Goal: Information Seeking & Learning: Learn about a topic

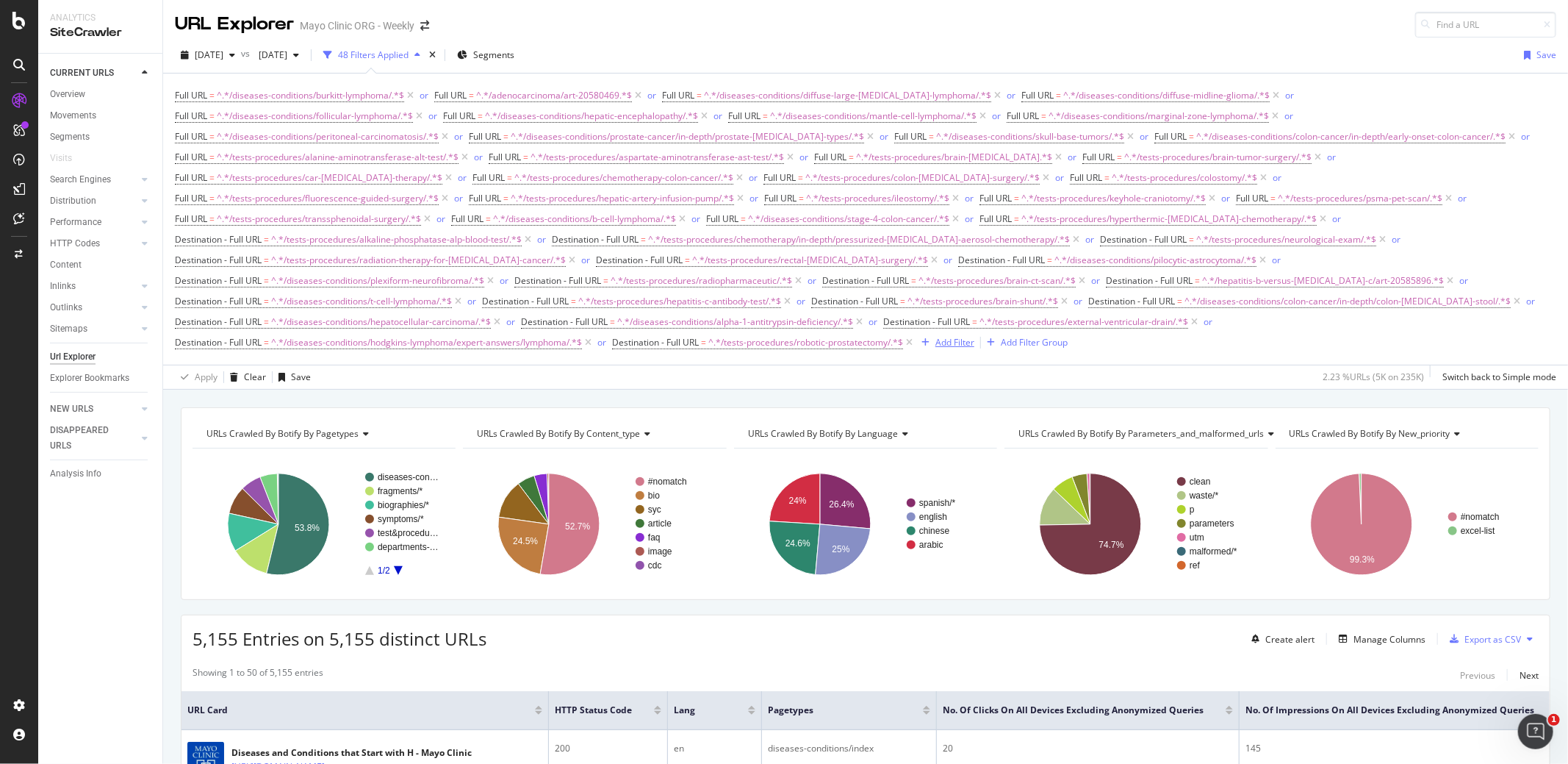
click at [960, 336] on div "Add Filter" at bounding box center [954, 342] width 39 height 13
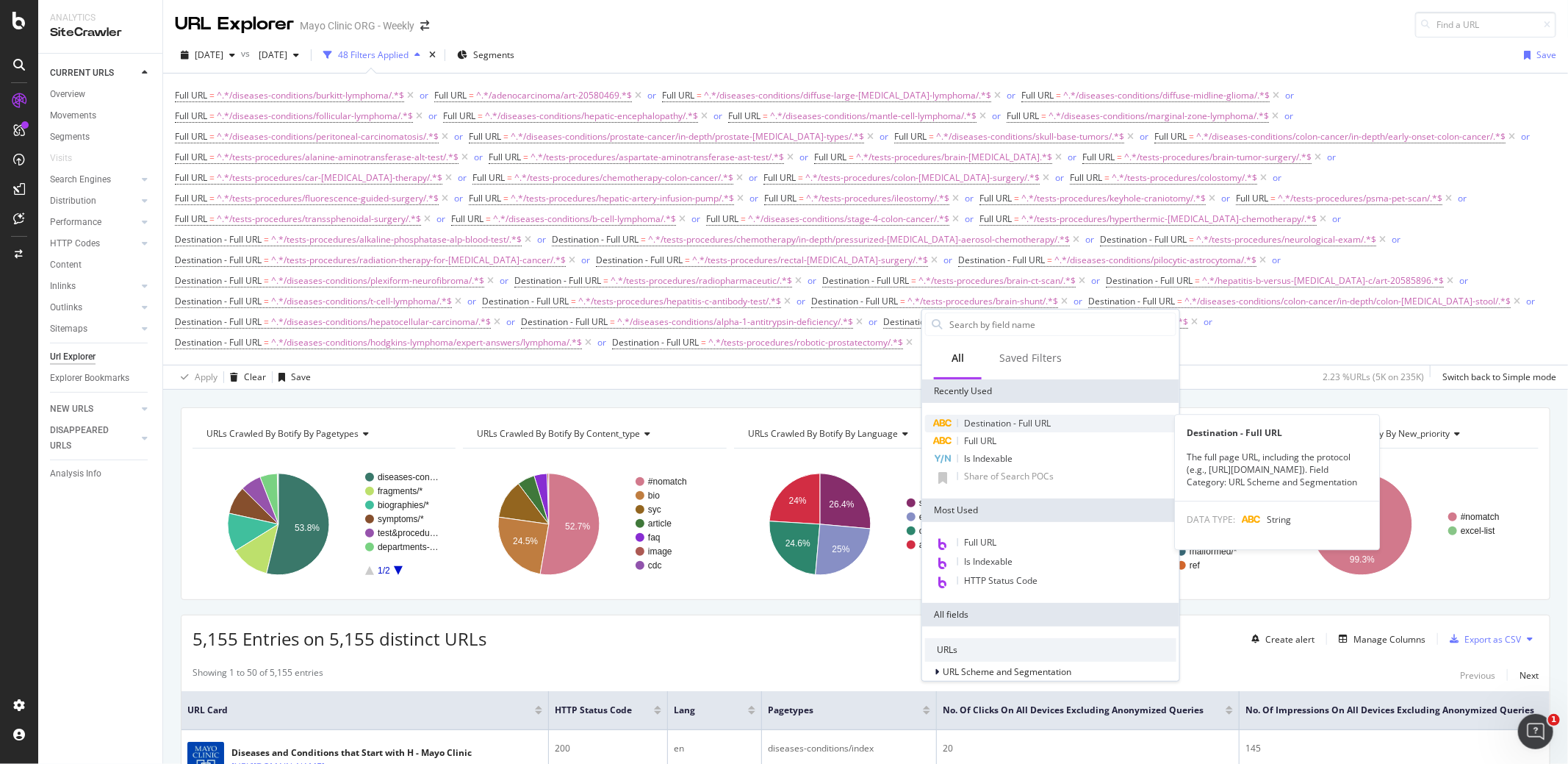
click at [982, 419] on span "Destination - Full URL" at bounding box center [1007, 423] width 87 height 13
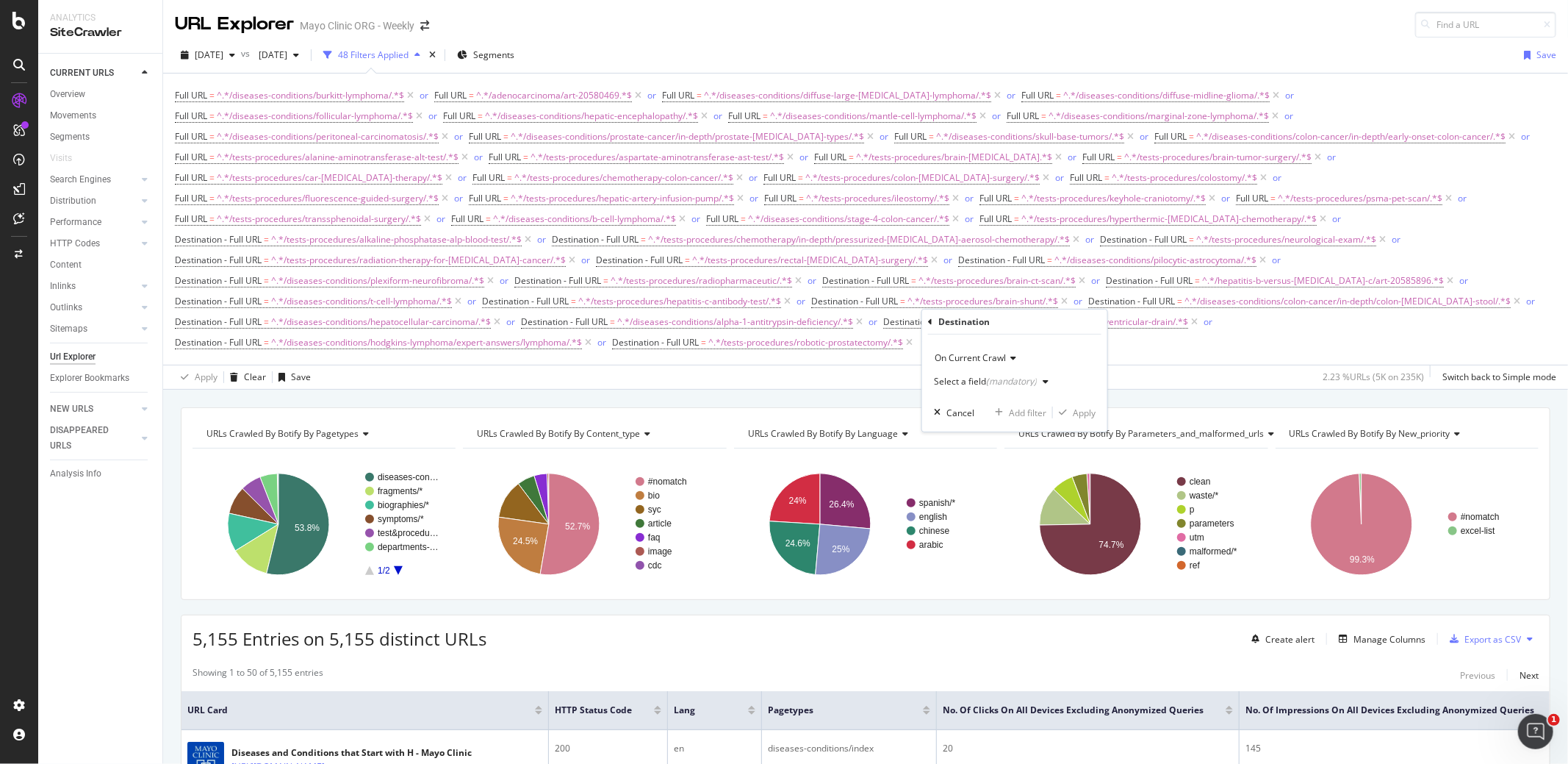
click at [981, 382] on div "Select a field (mandatory)" at bounding box center [985, 382] width 103 height 9
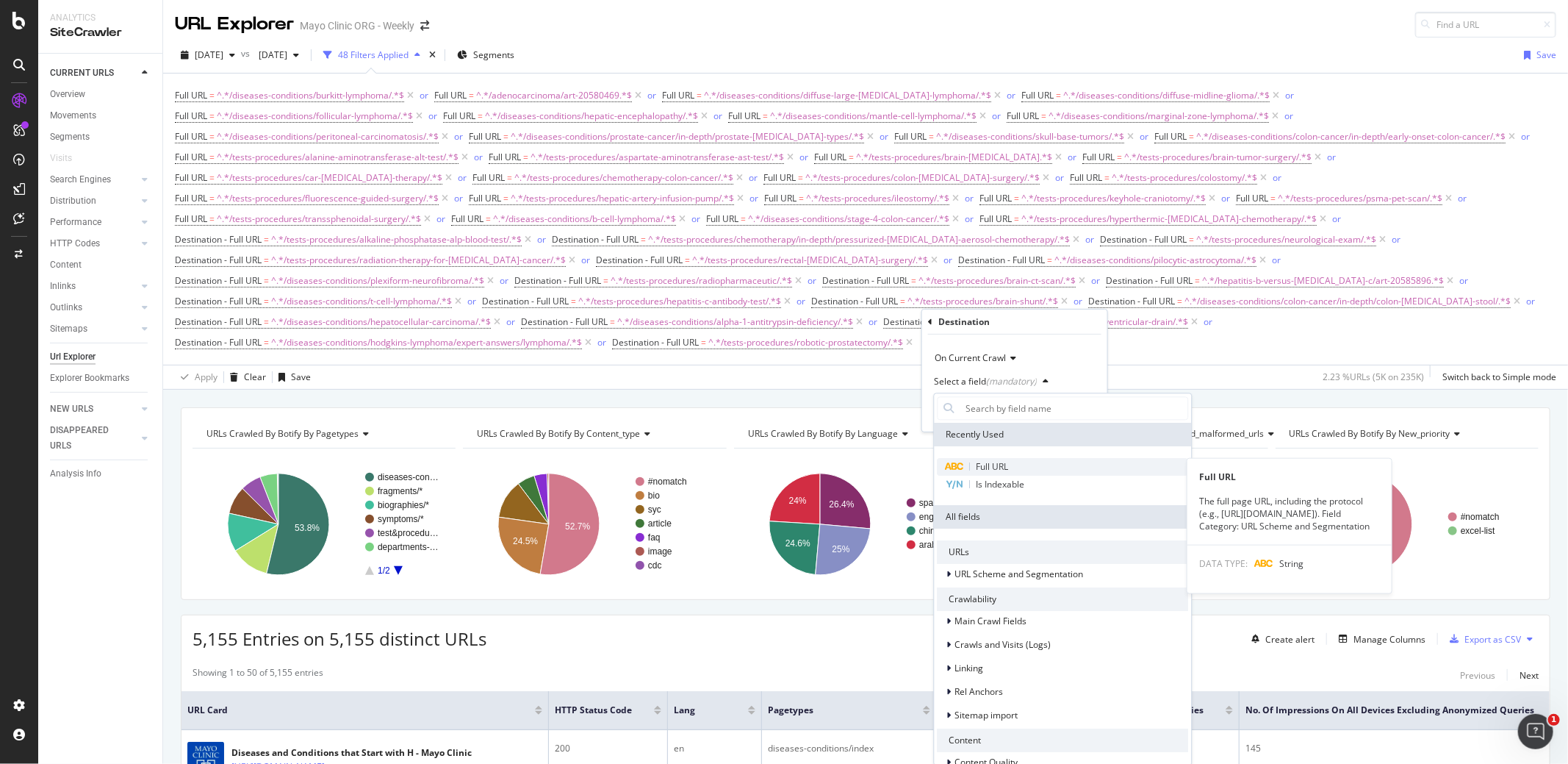
click at [983, 462] on span "Full URL" at bounding box center [992, 466] width 32 height 13
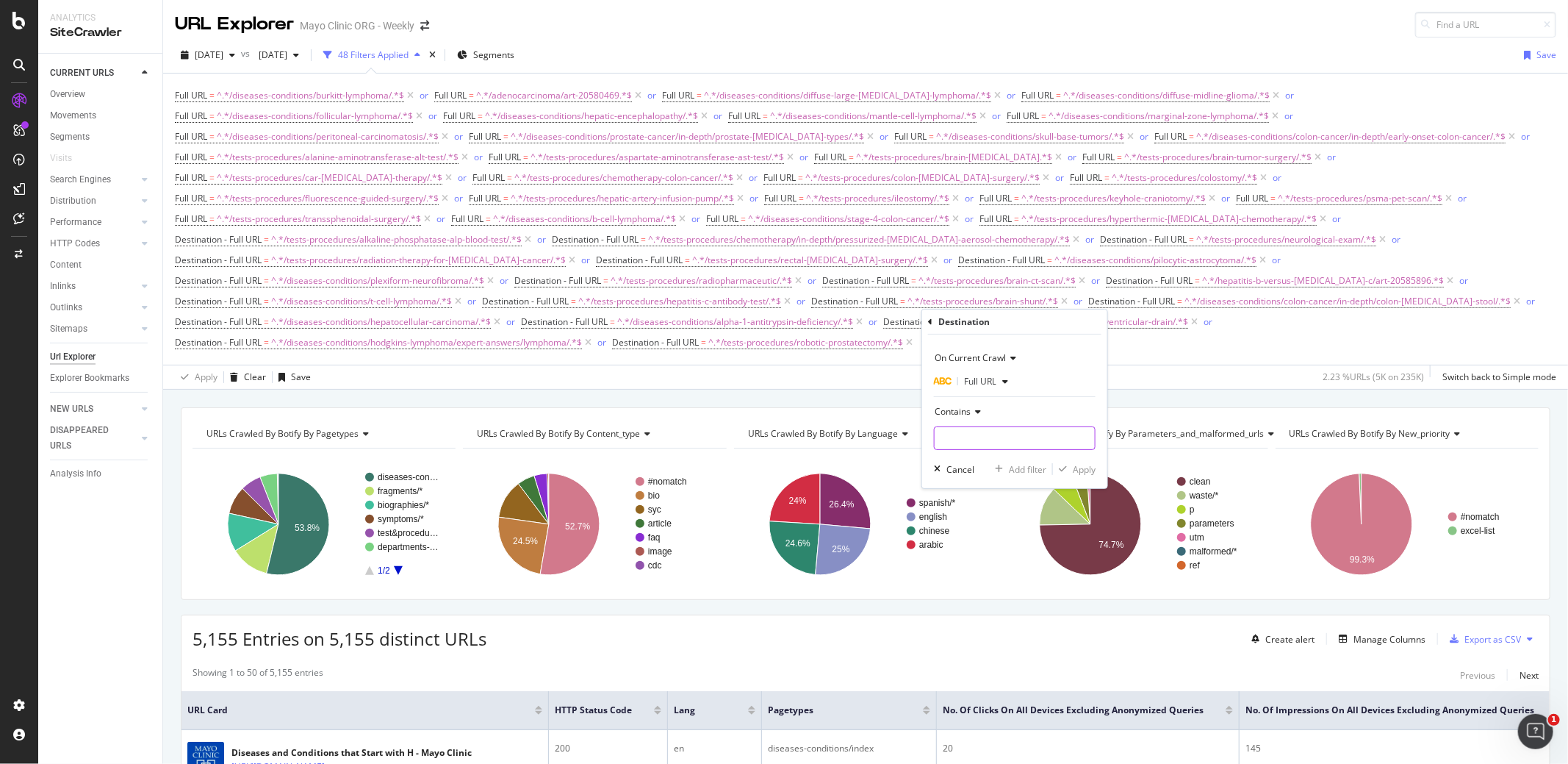
click at [964, 438] on input "text" at bounding box center [1014, 438] width 160 height 24
paste input "/diseases-conditions/colon-polyps/"
type input "/diseases-conditions/colon-polyps/"
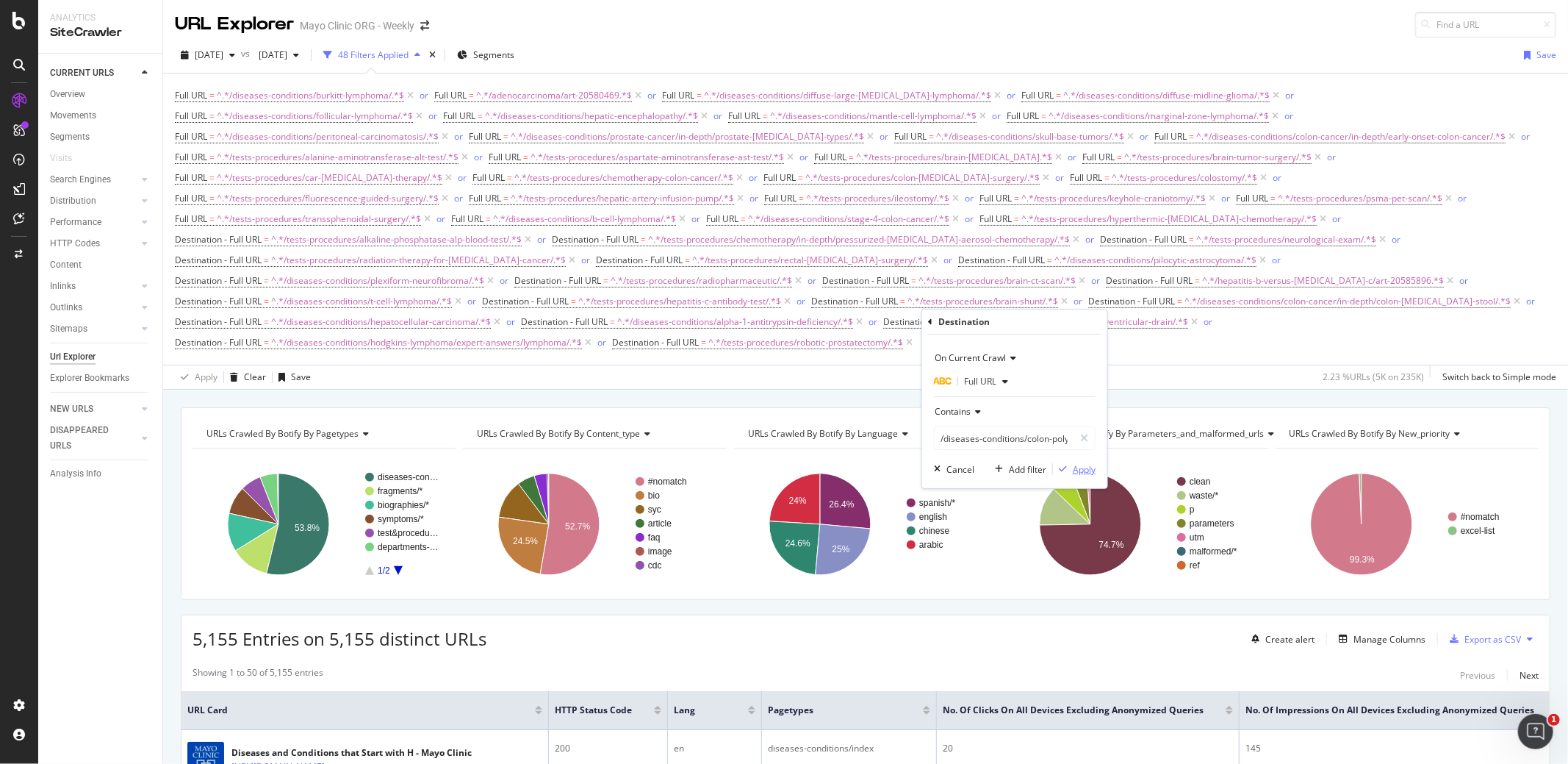
click at [1084, 467] on div "Apply" at bounding box center [1084, 469] width 23 height 13
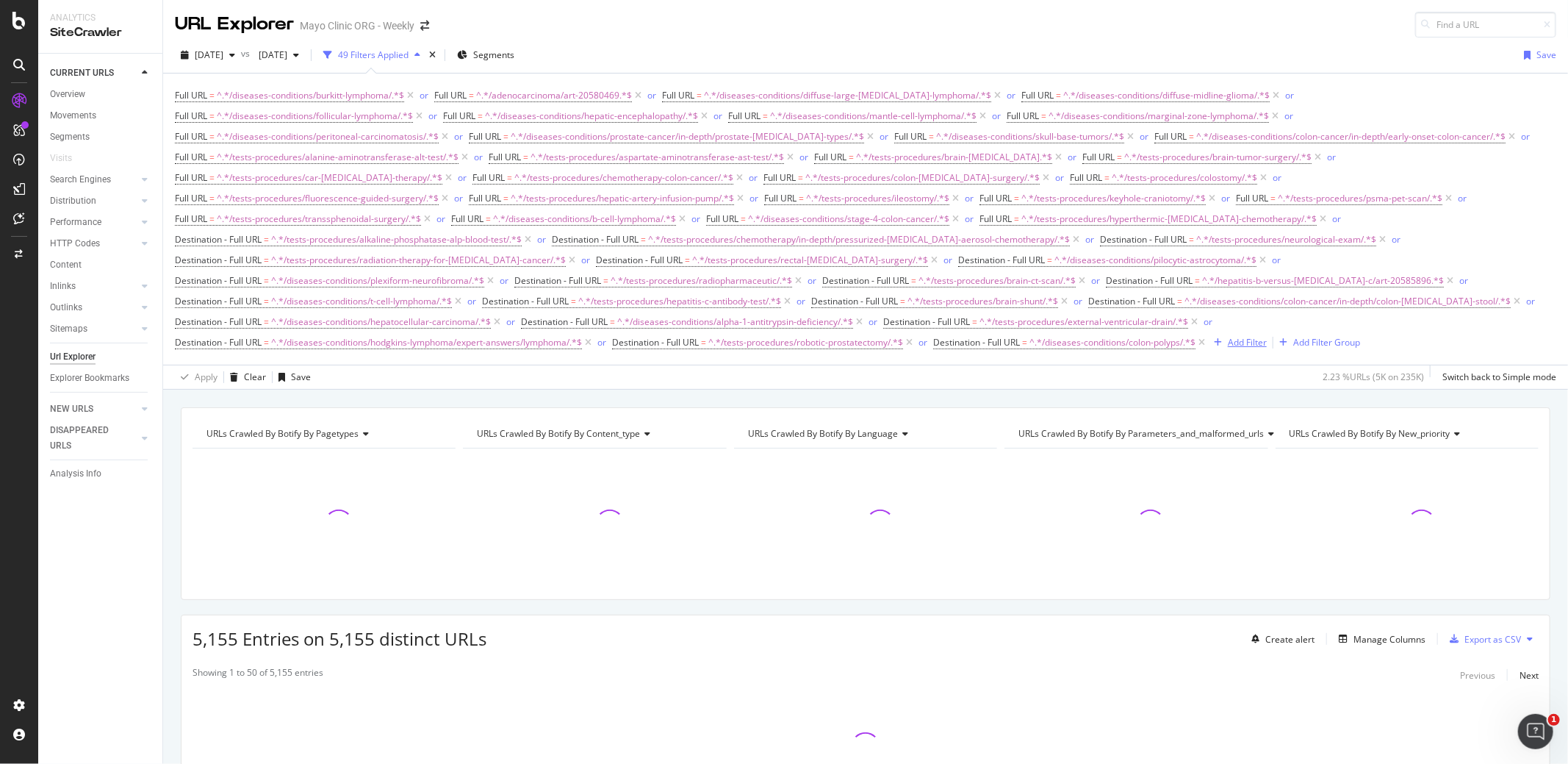
click at [1257, 336] on div "Add Filter" at bounding box center [1247, 342] width 39 height 13
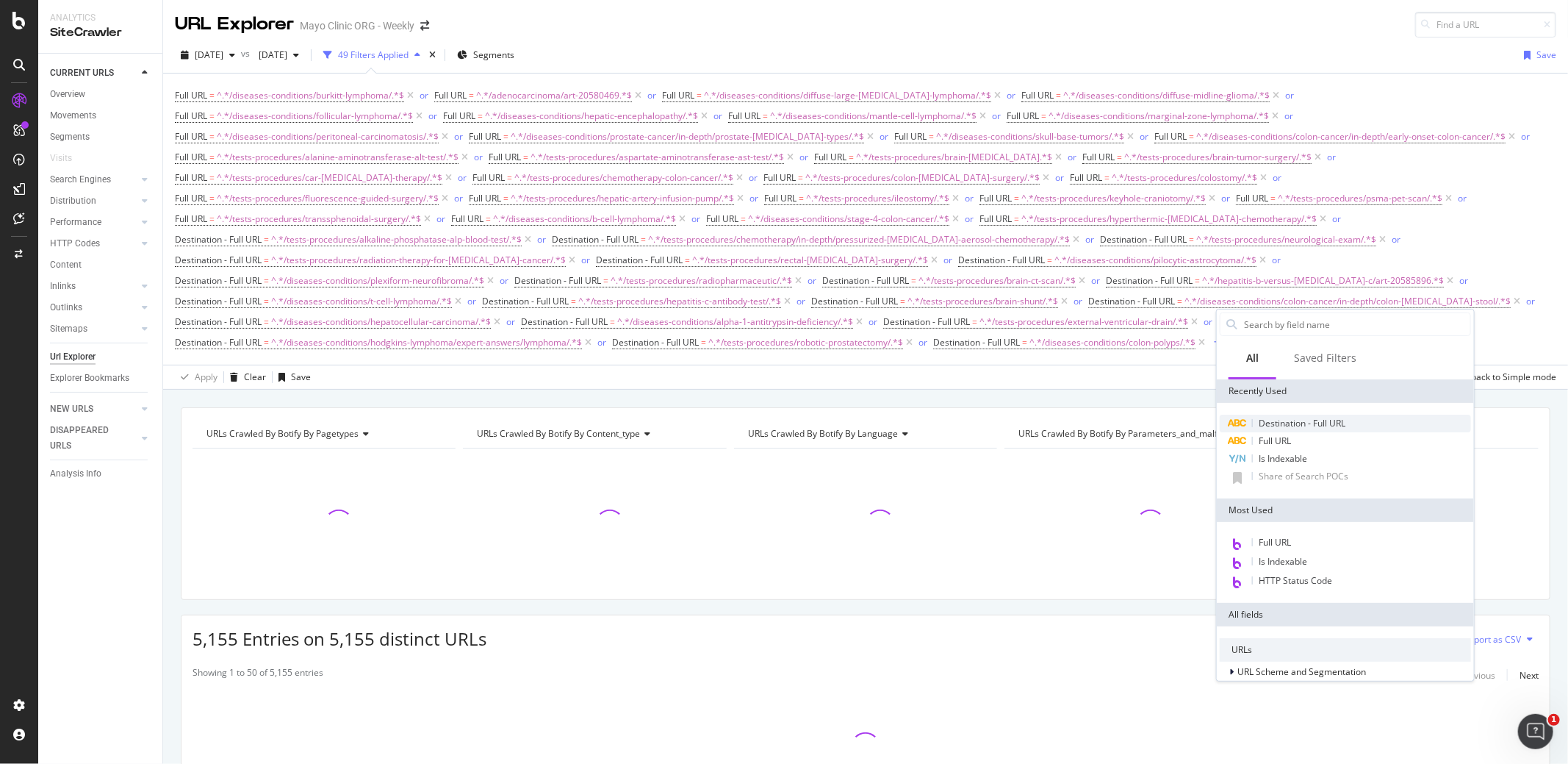
click at [1277, 424] on span "Destination - Full URL" at bounding box center [1302, 423] width 87 height 13
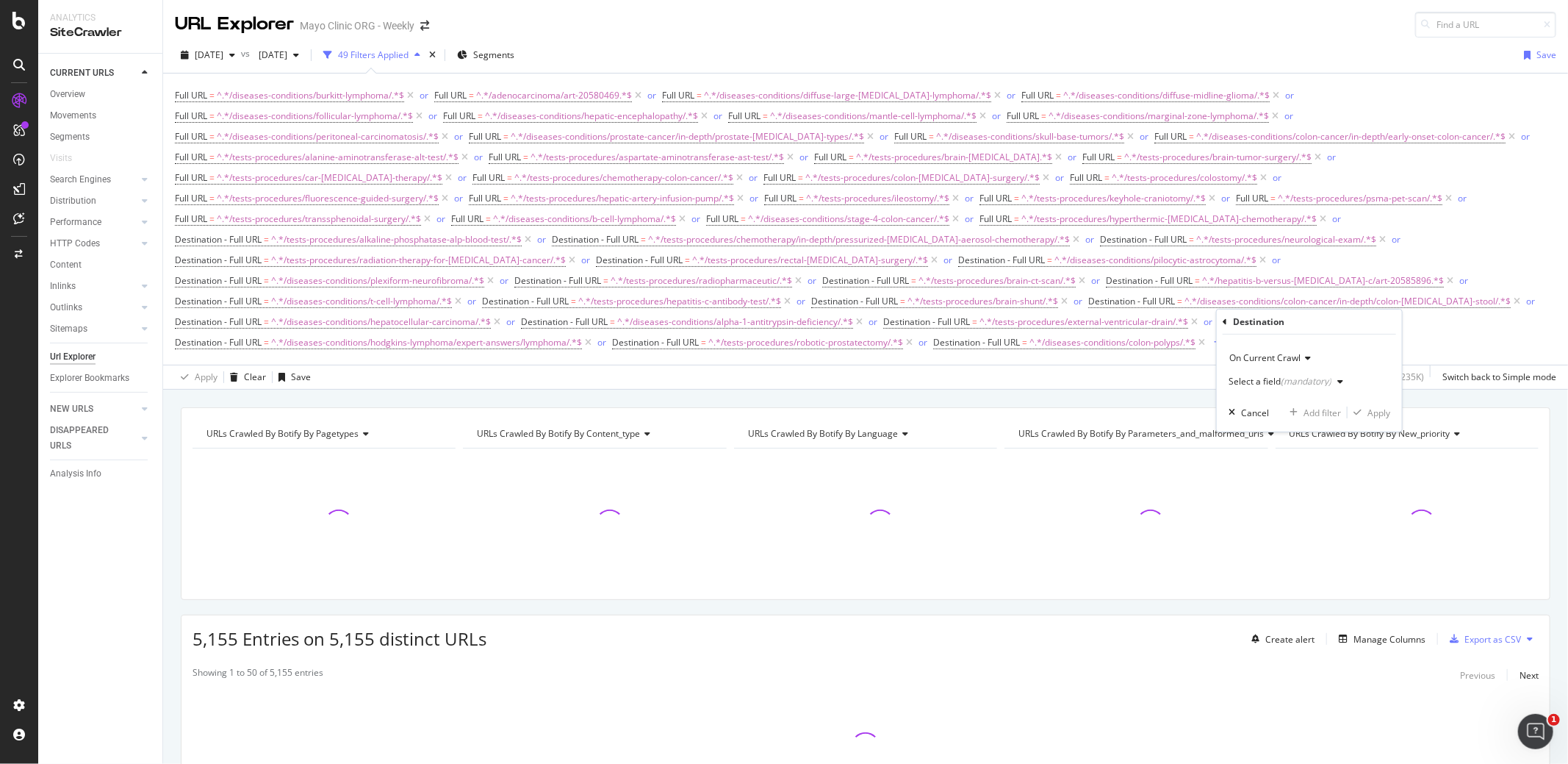
click at [1260, 380] on div "Select a field (mandatory)" at bounding box center [1280, 382] width 103 height 9
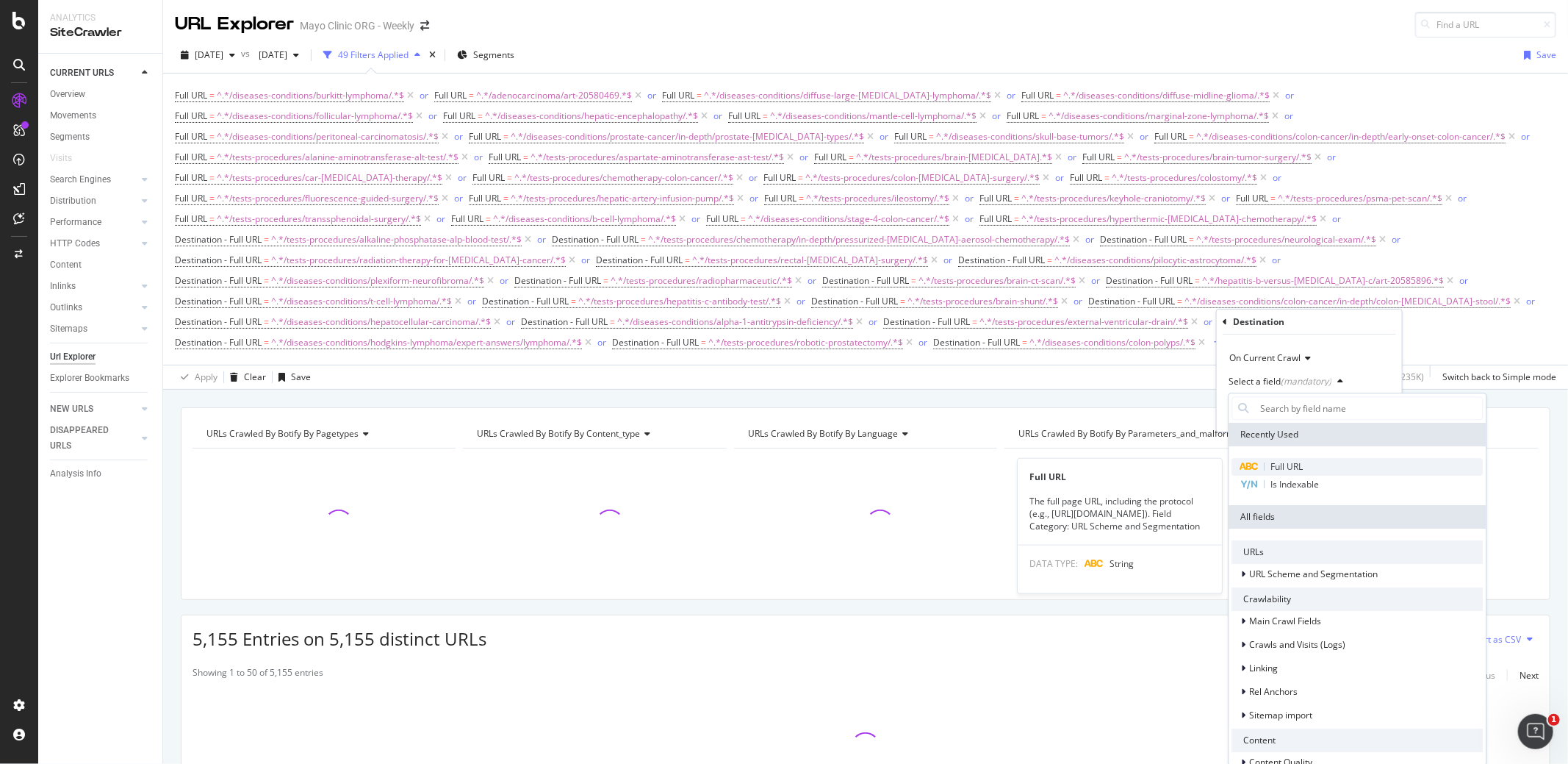
click at [1274, 467] on span "Full URL" at bounding box center [1287, 466] width 32 height 13
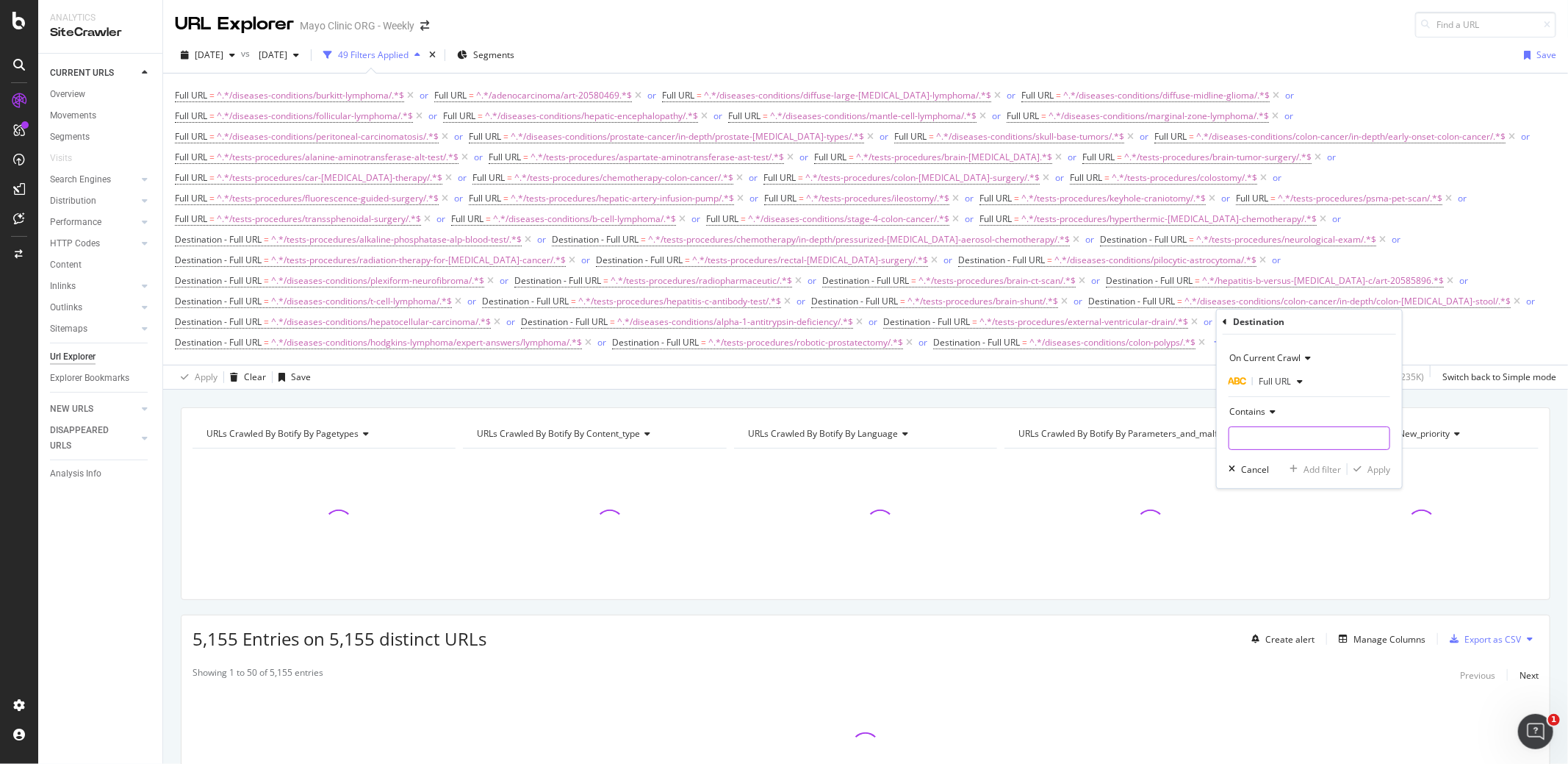
click at [1266, 438] on input "text" at bounding box center [1309, 438] width 160 height 24
paste input "/diseases-conditions/hodgkins-lymphoma/"
type input "/diseases-conditions/hodgkins-lymphoma/"
click at [1375, 470] on div "Apply" at bounding box center [1378, 469] width 23 height 13
